Goal: Task Accomplishment & Management: Use online tool/utility

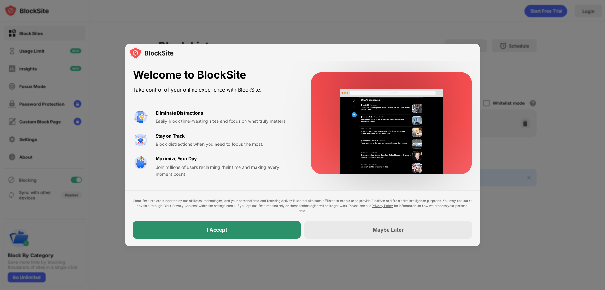
click at [216, 232] on div "I Accept" at bounding box center [217, 229] width 20 height 6
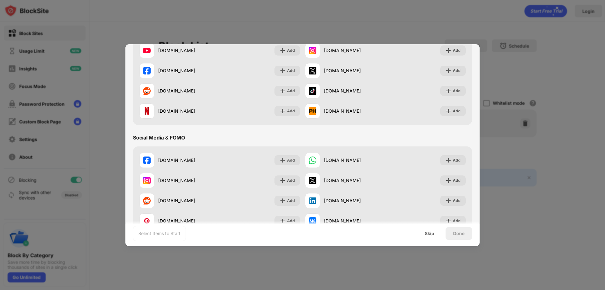
scroll to position [95, 0]
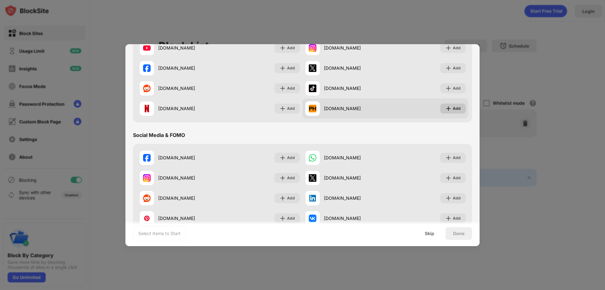
click at [447, 109] on img at bounding box center [449, 108] width 6 height 6
click at [453, 109] on div "Add" at bounding box center [457, 108] width 8 height 6
click at [448, 109] on div "Add" at bounding box center [453, 108] width 26 height 10
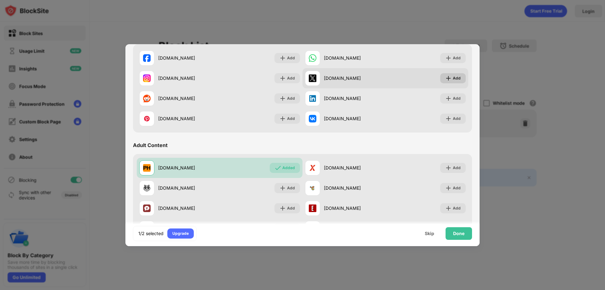
scroll to position [221, 0]
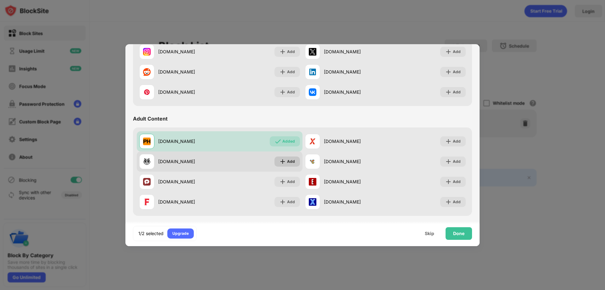
click at [278, 158] on div "Add" at bounding box center [288, 161] width 26 height 10
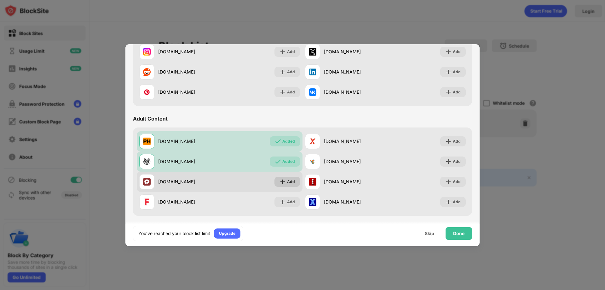
click at [280, 180] on img at bounding box center [283, 181] width 6 height 6
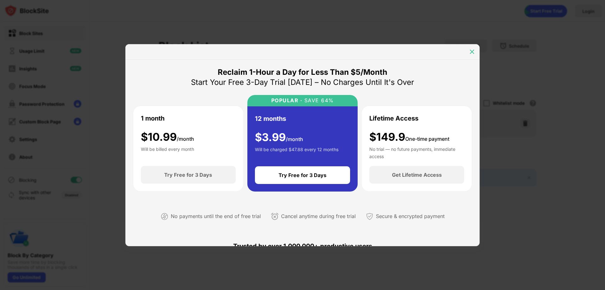
click at [471, 53] on img at bounding box center [472, 52] width 6 height 6
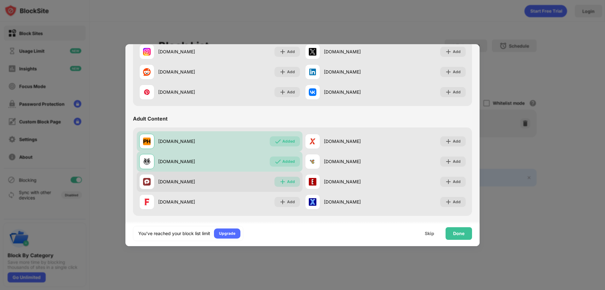
click at [280, 184] on img at bounding box center [283, 181] width 6 height 6
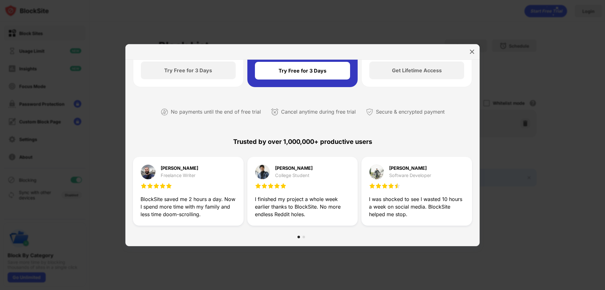
scroll to position [126, 0]
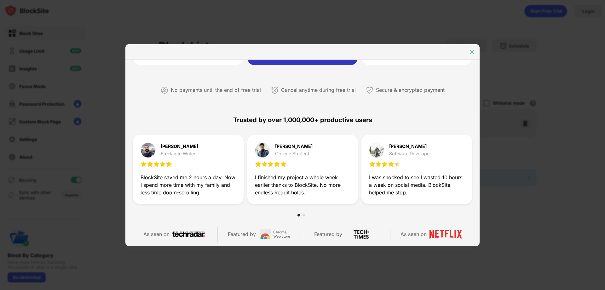
click at [474, 53] on img at bounding box center [472, 52] width 6 height 6
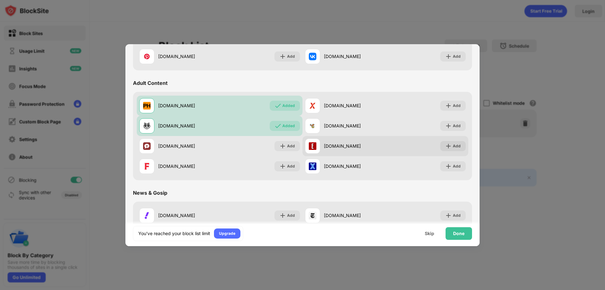
scroll to position [252, 0]
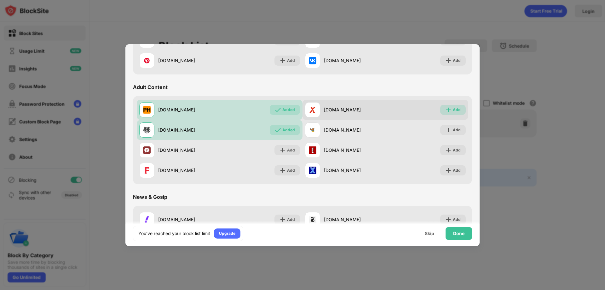
click at [453, 110] on div "Add" at bounding box center [457, 110] width 8 height 6
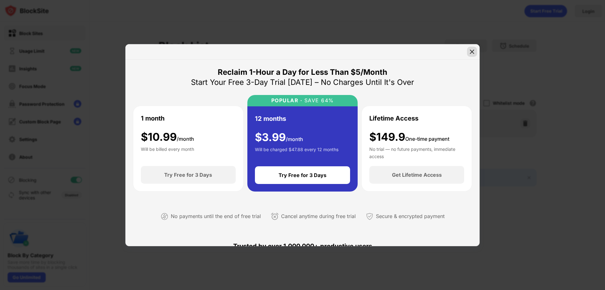
click at [475, 55] on img at bounding box center [472, 52] width 6 height 6
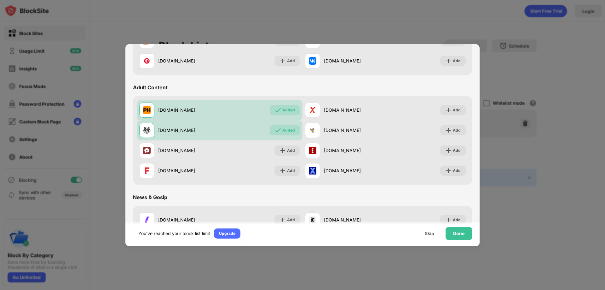
scroll to position [252, 0]
